Goal: Information Seeking & Learning: Learn about a topic

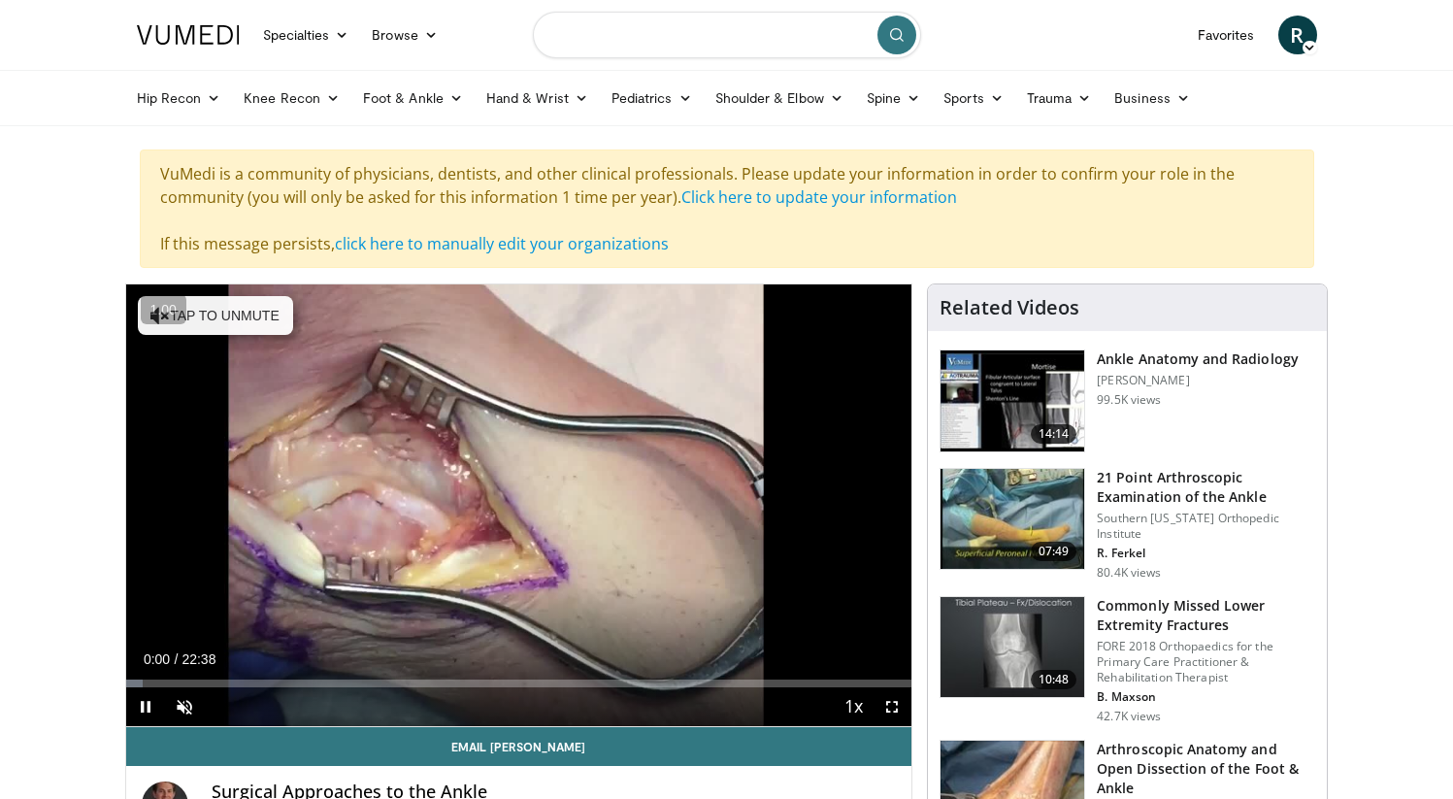
click at [588, 43] on input "Search topics, interventions" at bounding box center [727, 35] width 388 height 47
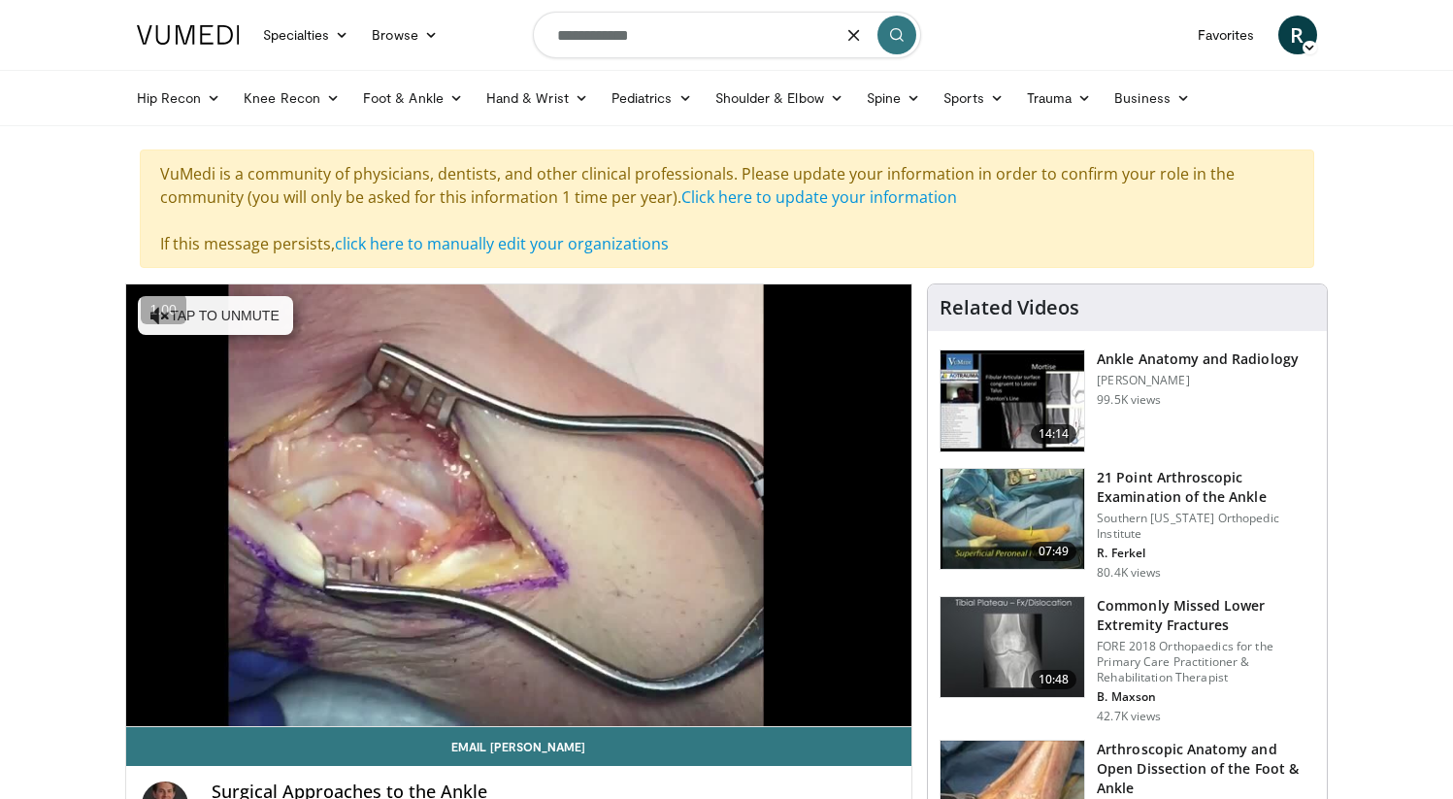
type input "**********"
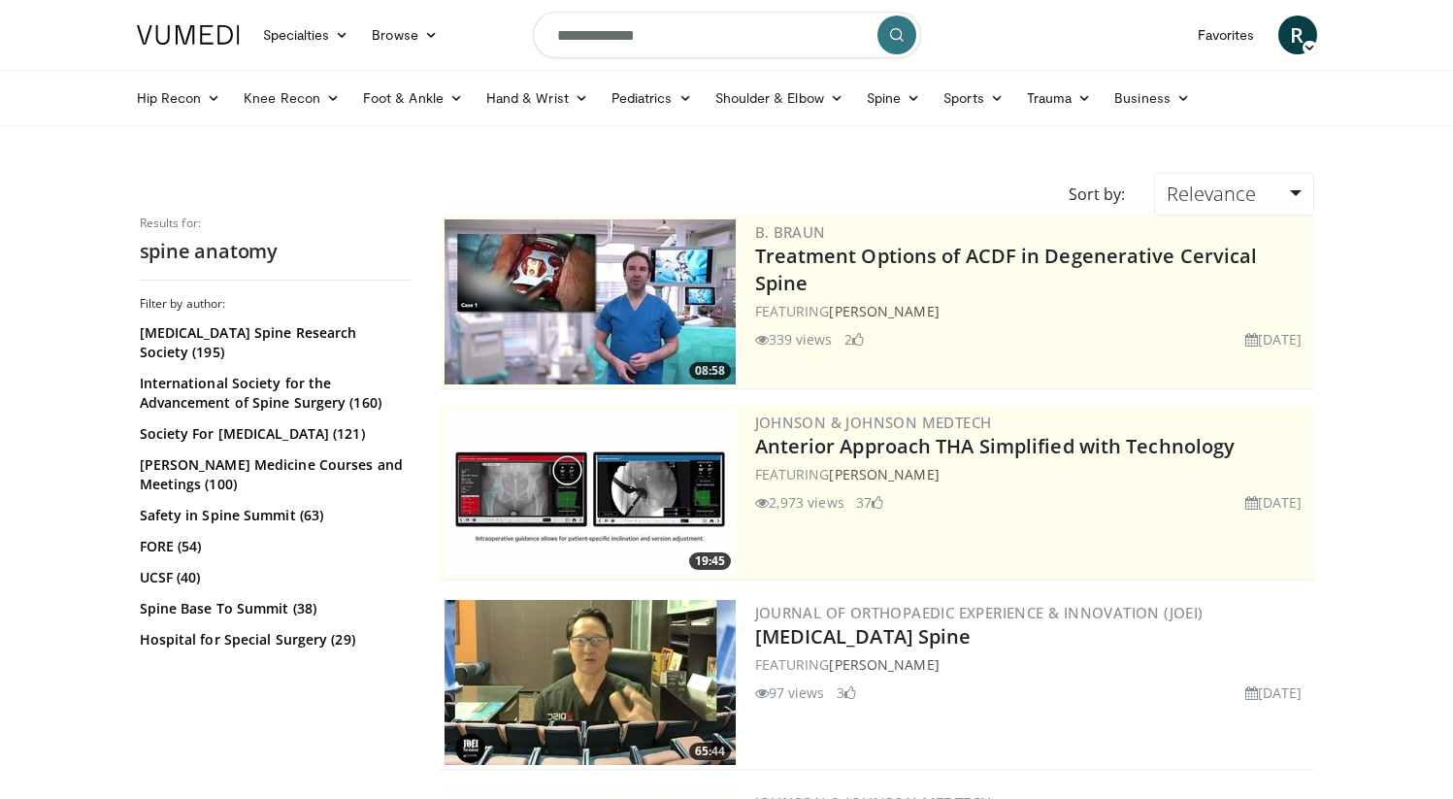
scroll to position [30, 0]
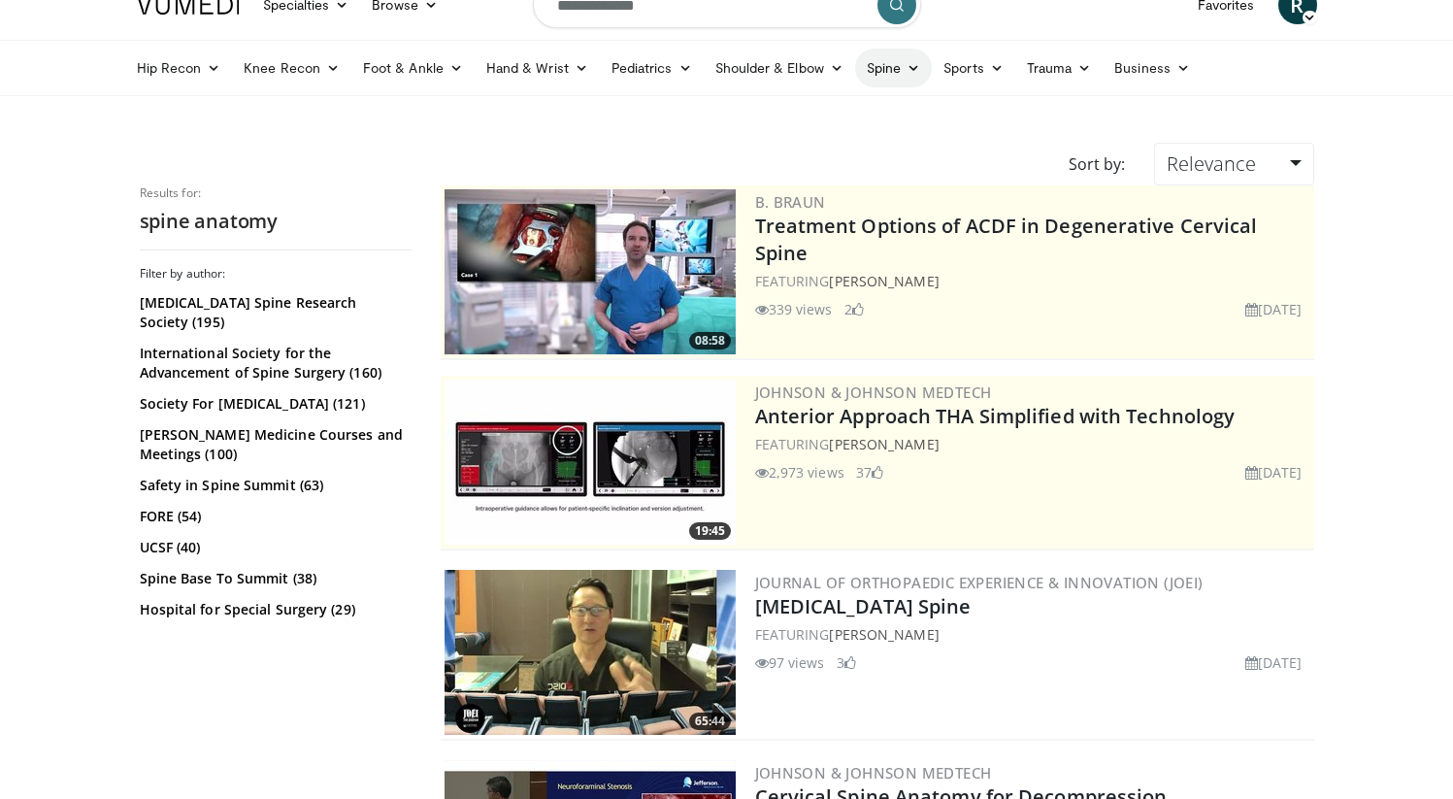
click at [908, 64] on icon at bounding box center [913, 68] width 14 height 14
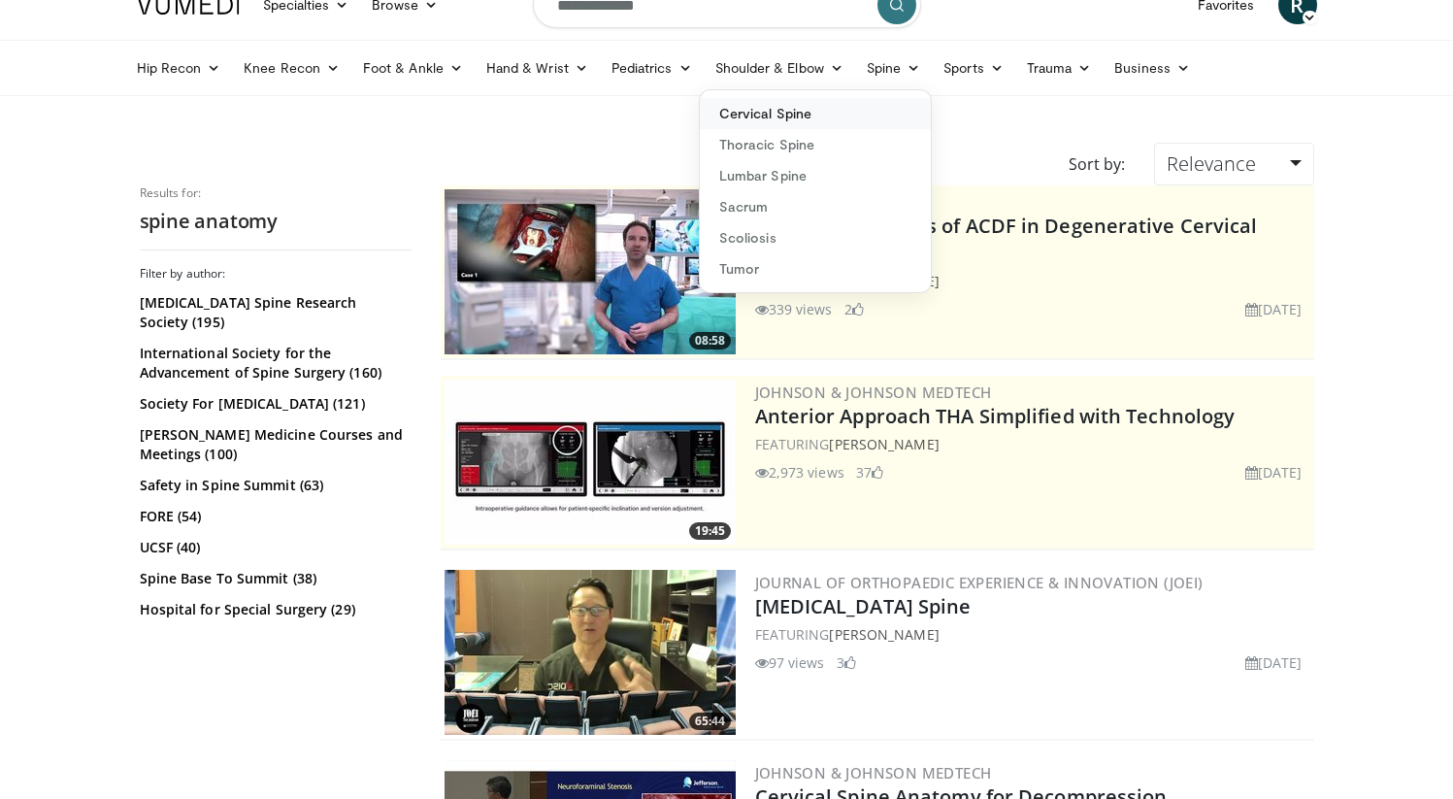
click at [766, 123] on link "Cervical Spine" at bounding box center [815, 113] width 231 height 31
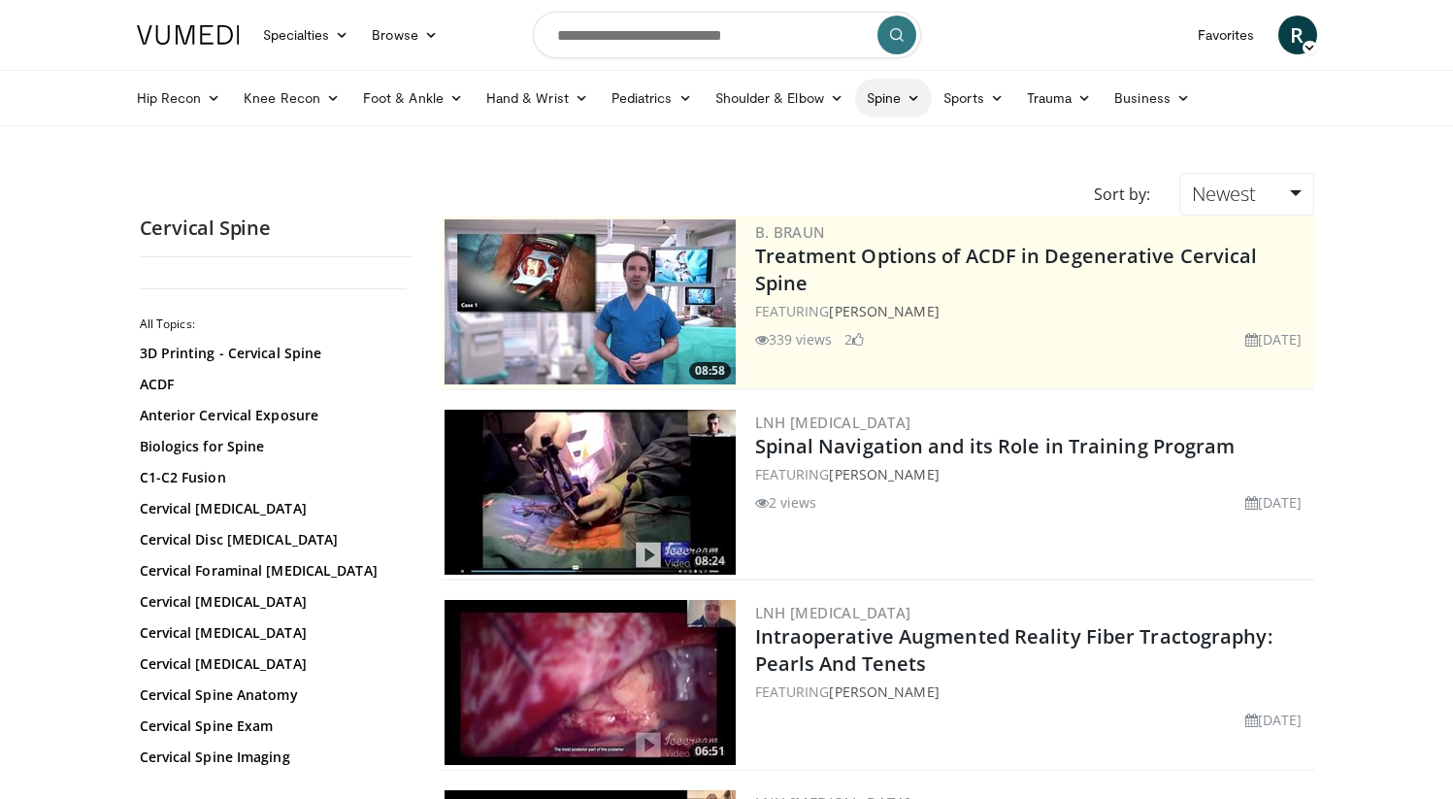
click at [910, 101] on icon at bounding box center [913, 98] width 14 height 14
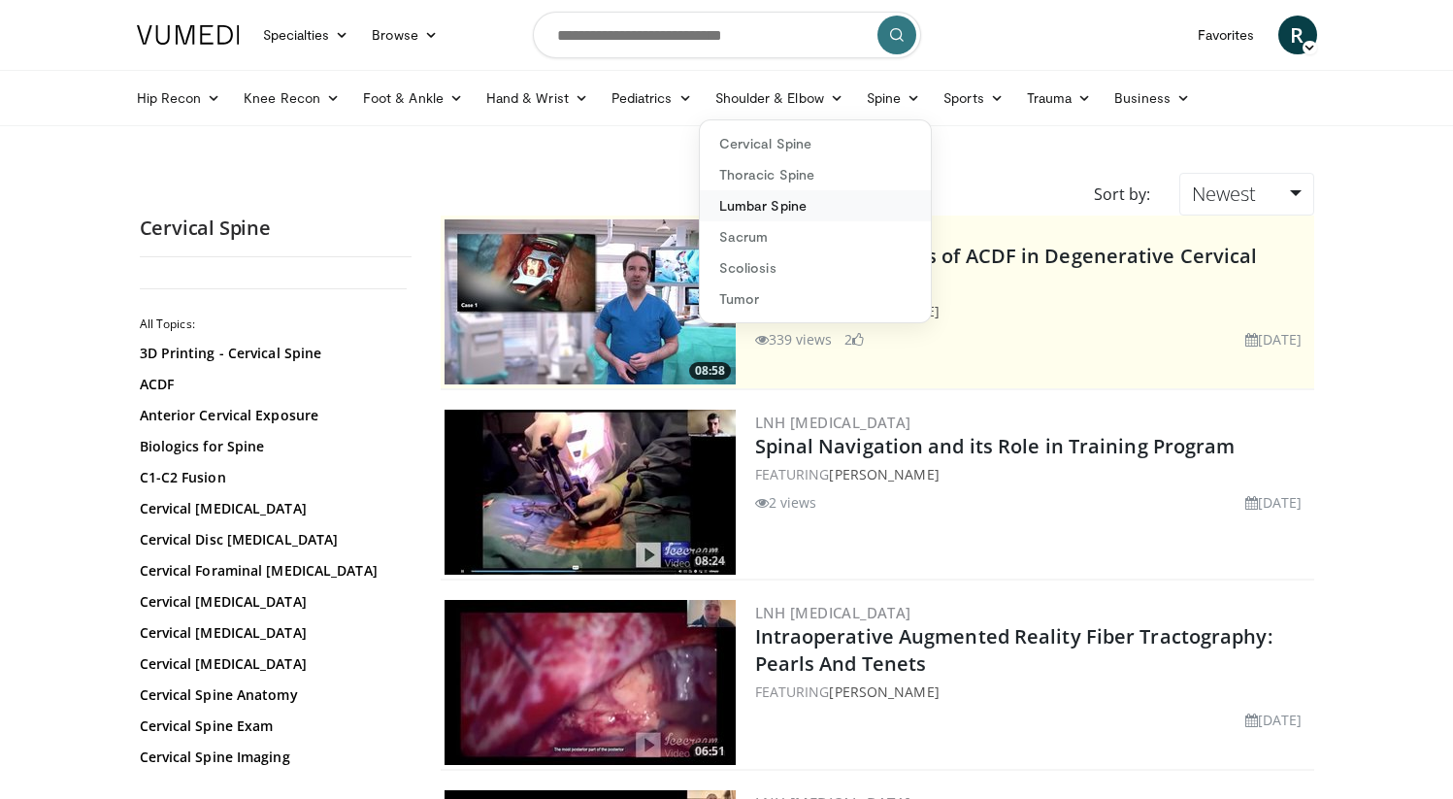
click at [748, 213] on link "Lumbar Spine" at bounding box center [815, 205] width 231 height 31
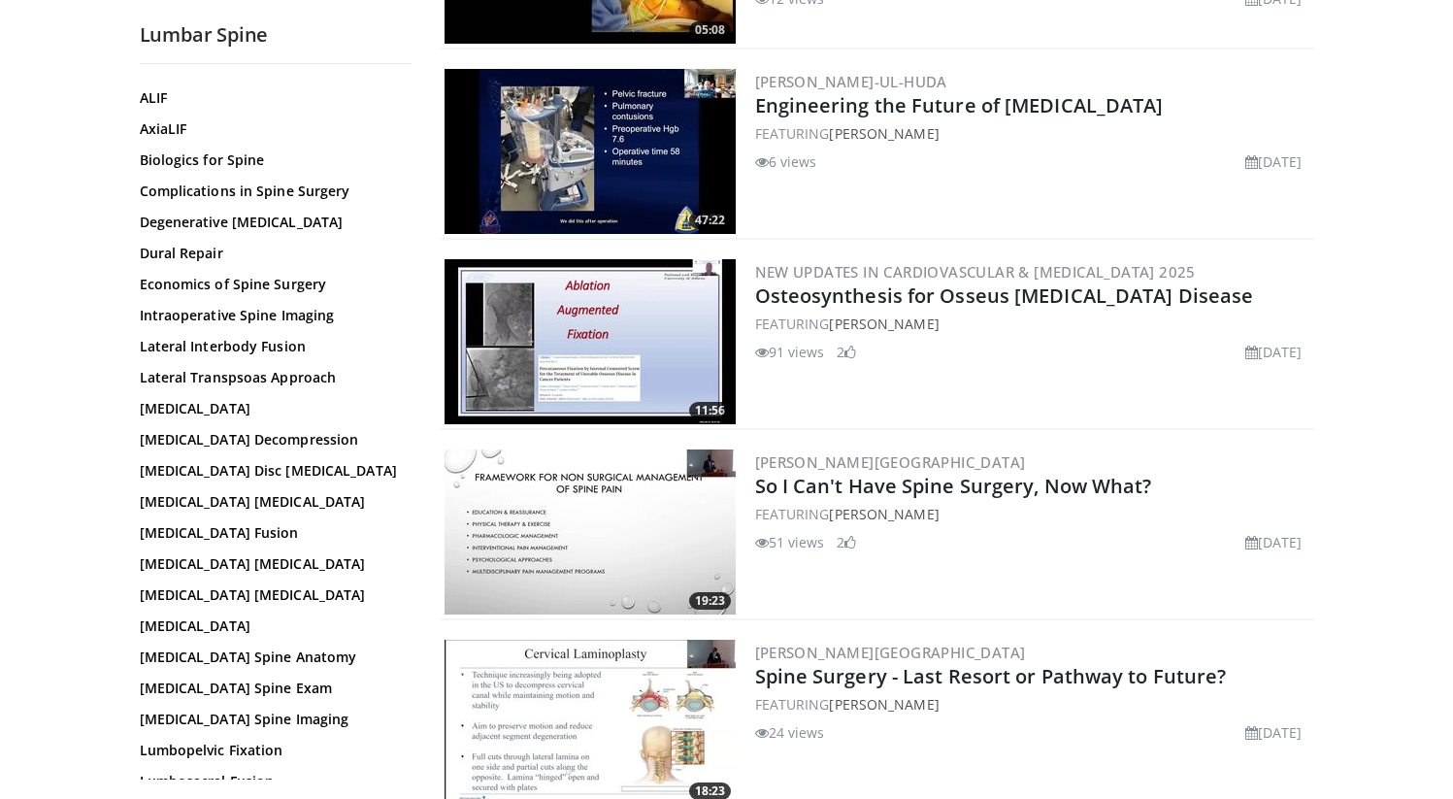
scroll to position [147, 0]
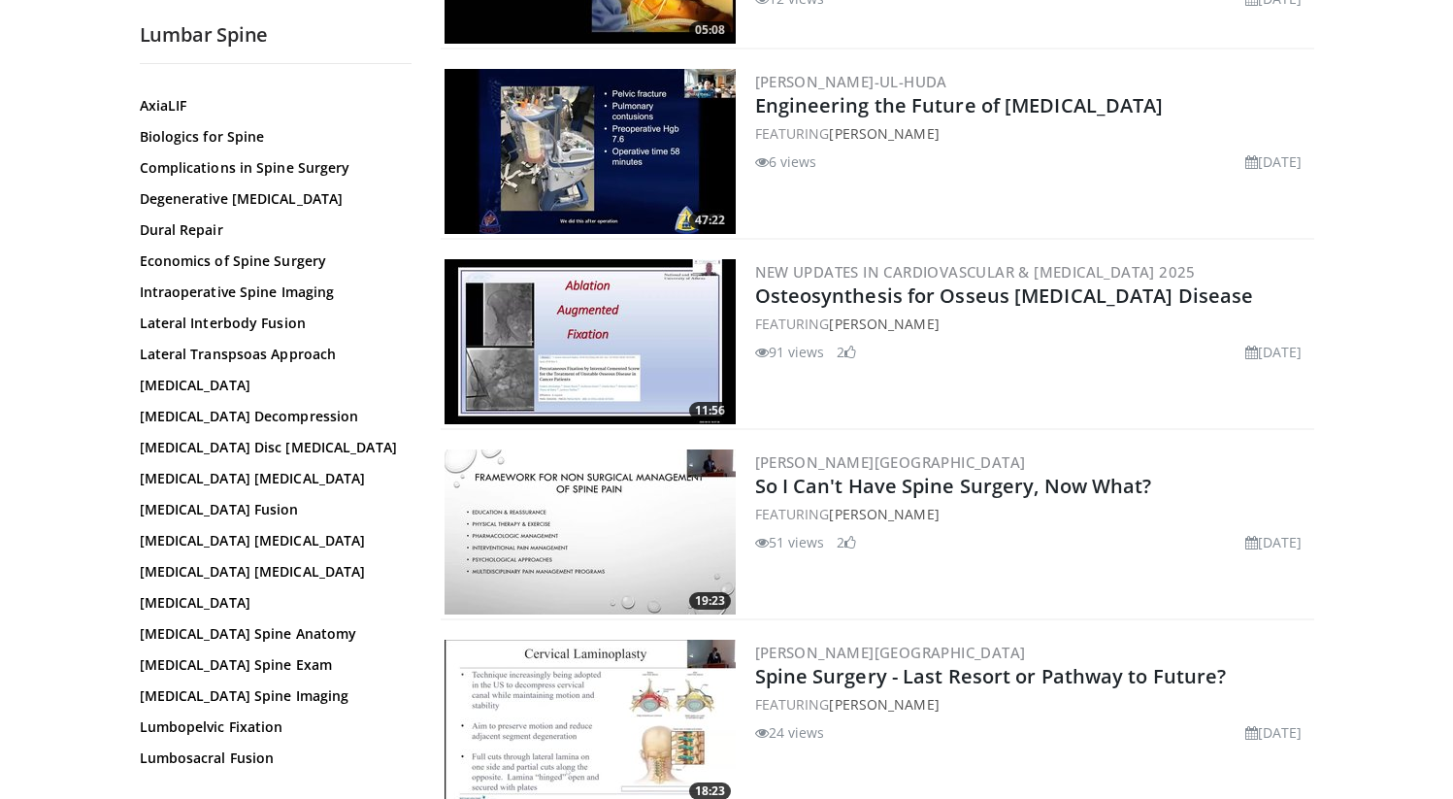
click at [200, 336] on div "360 Degree Fusion 3D Printing - Lumbar Spine ALIF AxiaLIF Biologics for Spine C…" at bounding box center [273, 699] width 267 height 1393
click at [203, 319] on link "Lateral Interbody Fusion" at bounding box center [271, 322] width 262 height 19
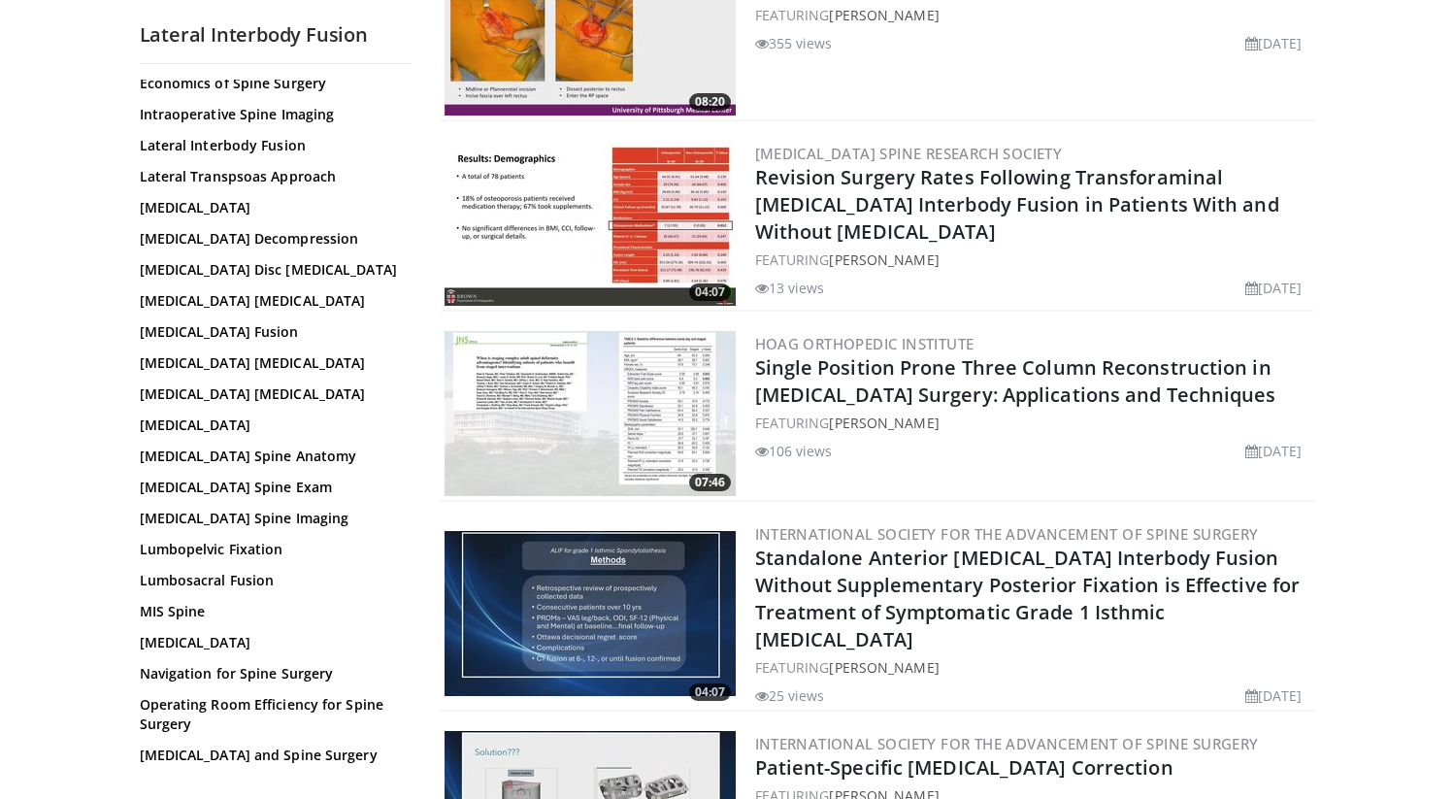
scroll to position [485, 0]
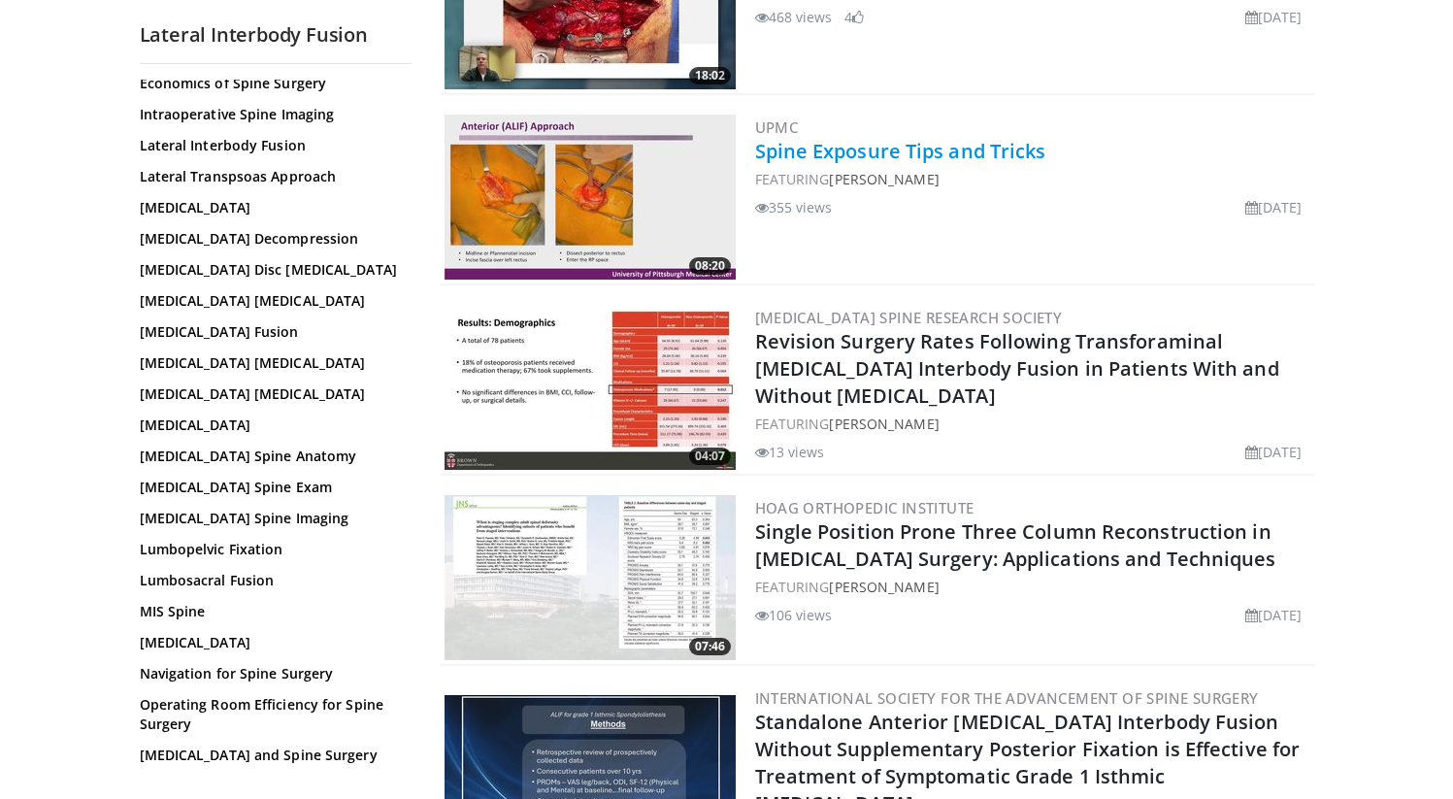
click at [855, 147] on link "Spine Exposure Tips and Tricks" at bounding box center [900, 151] width 291 height 26
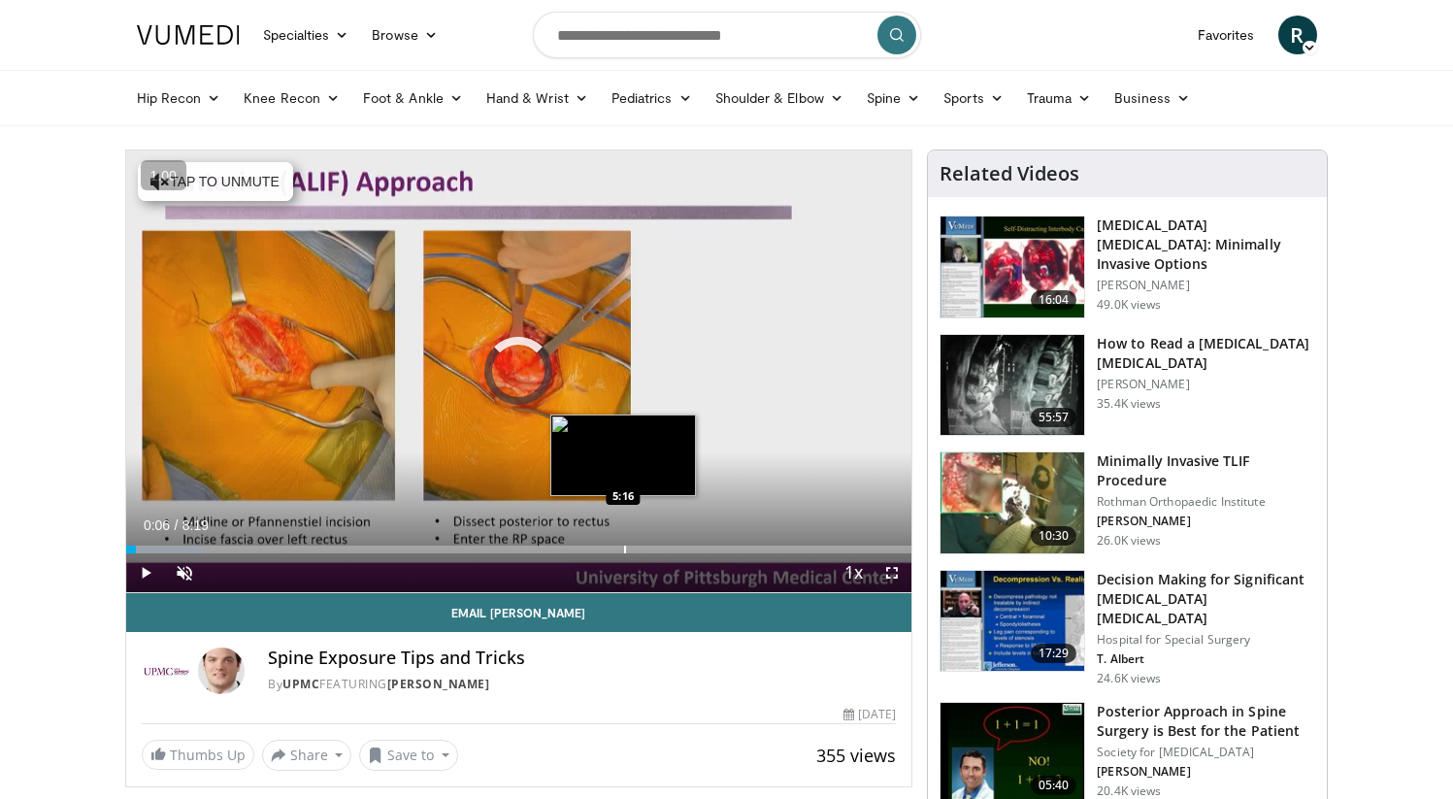
click at [624, 547] on div "Progress Bar" at bounding box center [625, 549] width 2 height 8
